Goal: Information Seeking & Learning: Learn about a topic

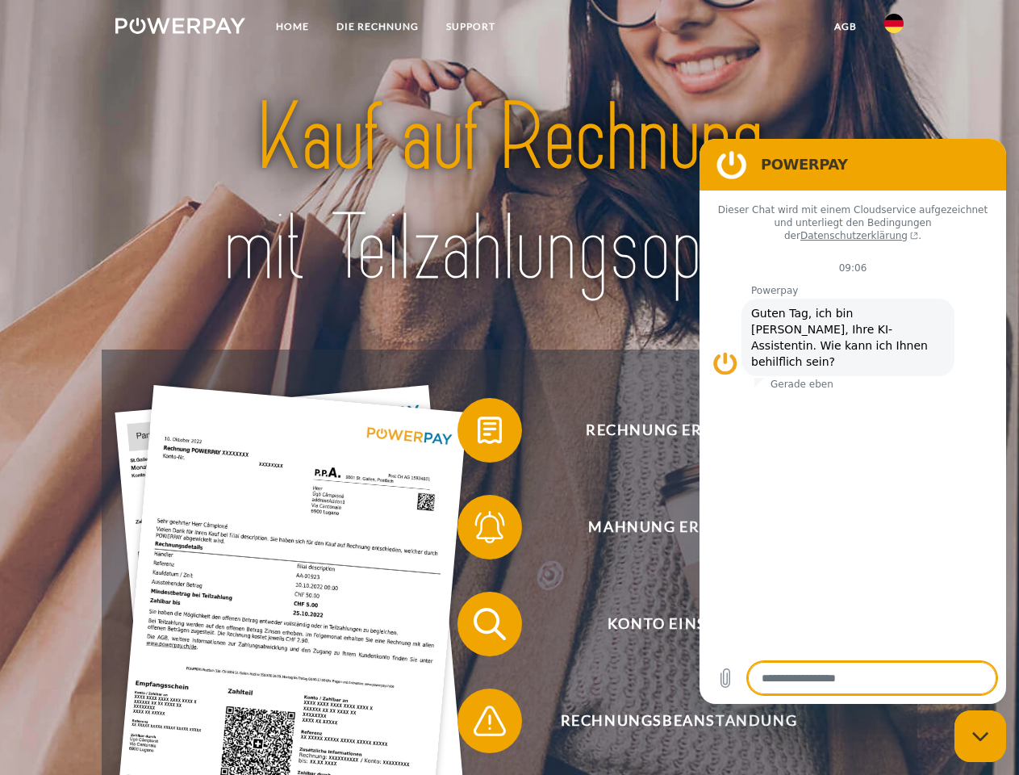
click at [180, 28] on img at bounding box center [180, 26] width 130 height 16
click at [894, 28] on img at bounding box center [894, 23] width 19 height 19
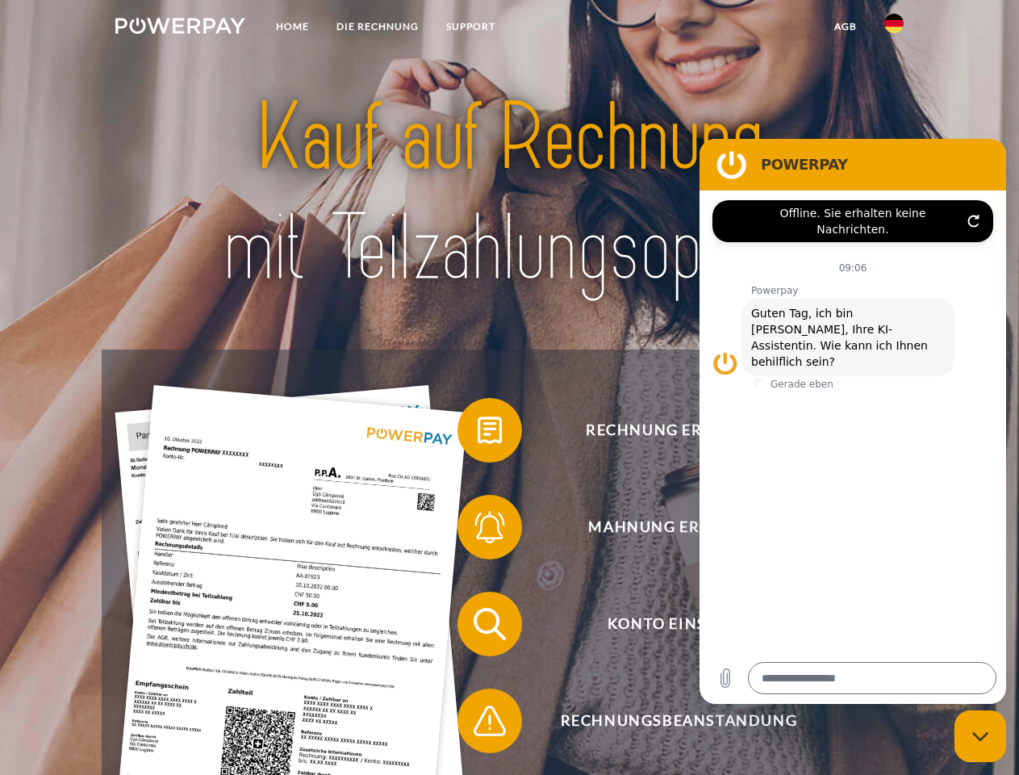
click at [845, 27] on link "agb" at bounding box center [846, 26] width 50 height 29
click at [478, 433] on span at bounding box center [465, 430] width 81 height 81
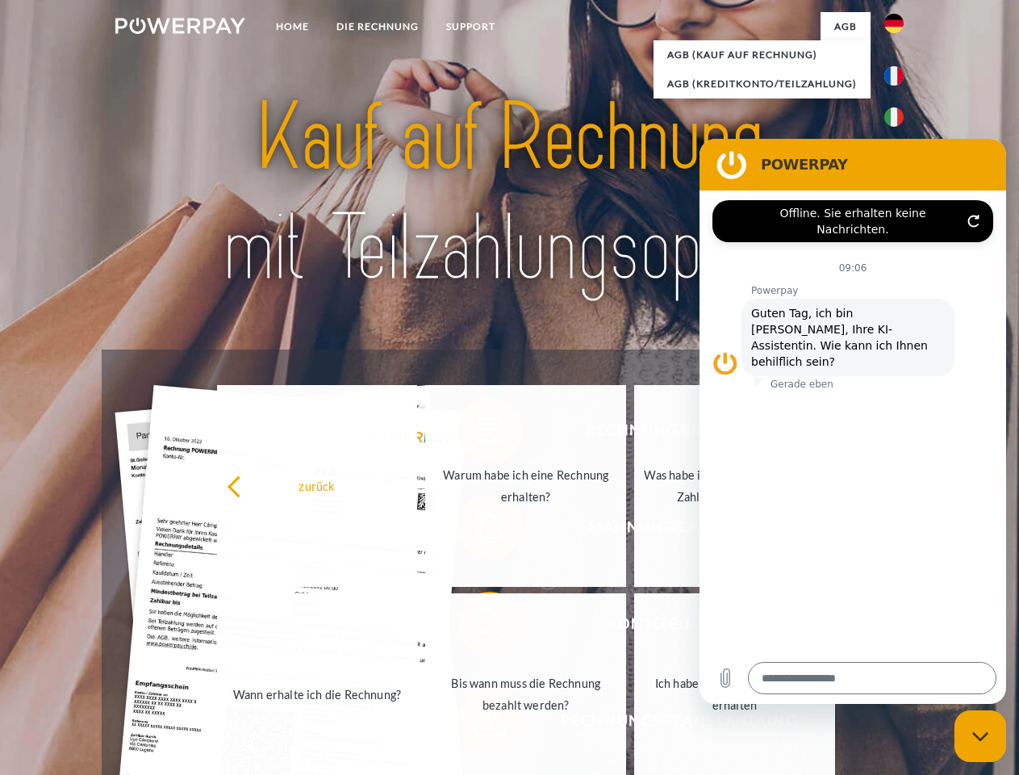
click at [418, 627] on link "Wann erhalte ich die Rechnung?" at bounding box center [317, 694] width 201 height 202
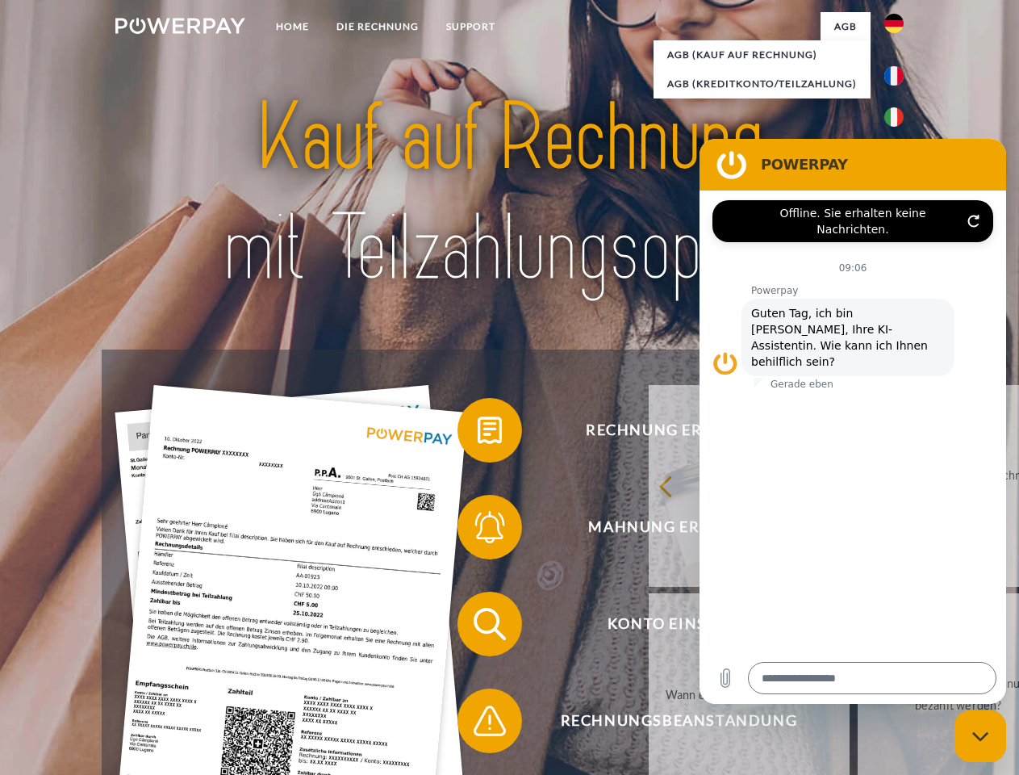
click at [478, 724] on span at bounding box center [465, 720] width 81 height 81
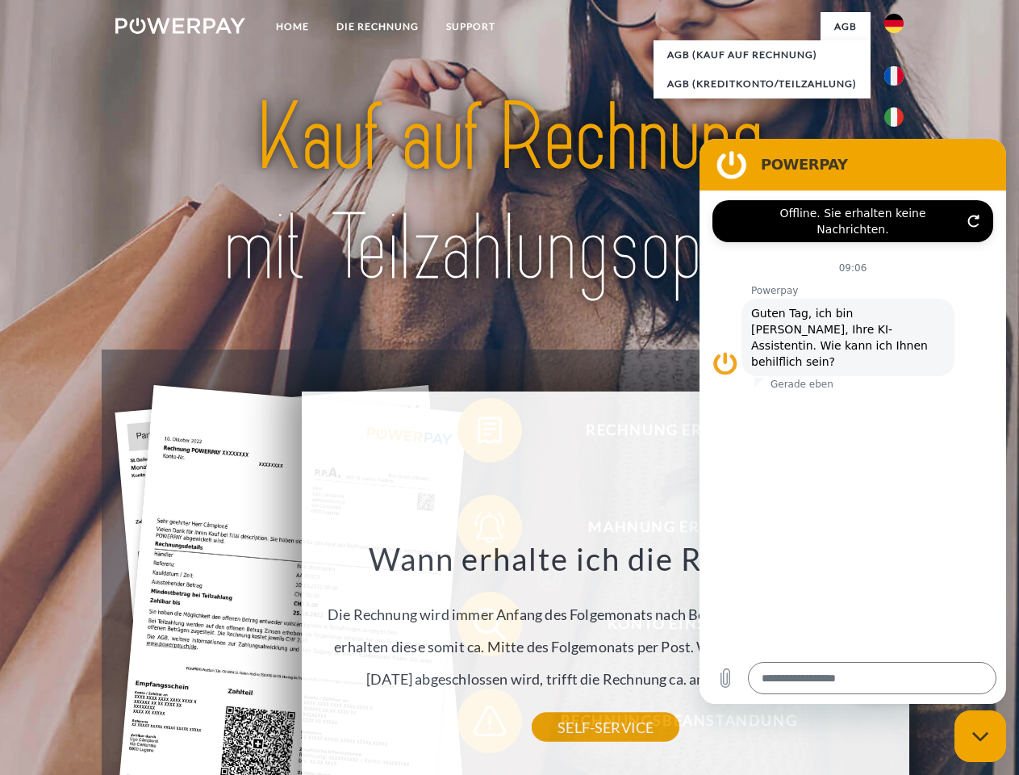
click at [981, 736] on icon "Messaging-Fenster schließen" at bounding box center [981, 736] width 17 height 10
type textarea "*"
